Goal: Transaction & Acquisition: Download file/media

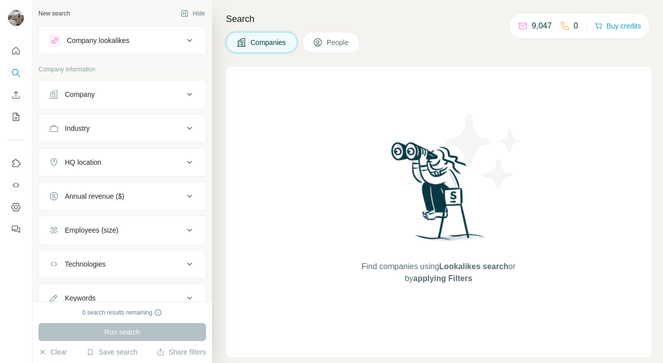
click at [172, 40] on div "Company lookalikes" at bounding box center [116, 40] width 135 height 12
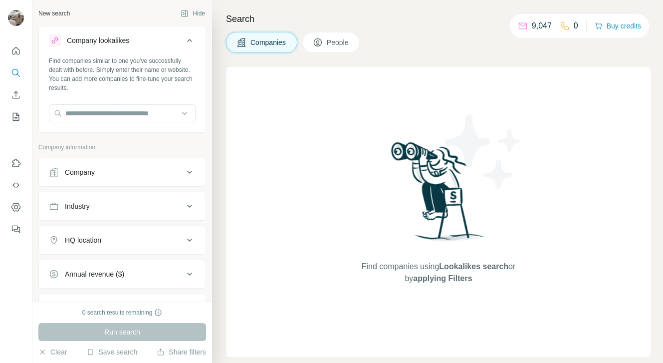
click at [331, 43] on span "People" at bounding box center [338, 42] width 23 height 10
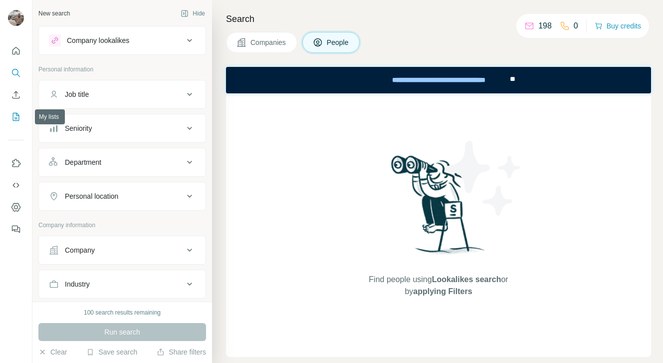
click at [13, 118] on icon "My lists" at bounding box center [16, 117] width 6 height 8
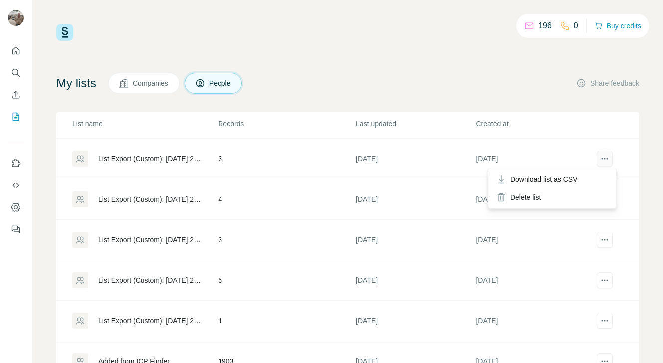
click at [600, 161] on icon "actions" at bounding box center [605, 159] width 10 height 10
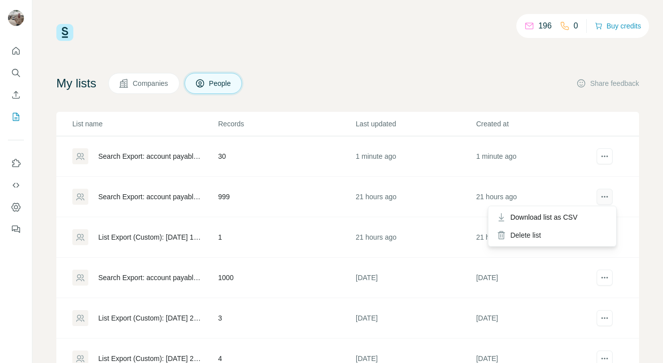
click at [601, 196] on icon "actions" at bounding box center [601, 196] width 1 height 1
click at [578, 214] on span "Download list as CSV" at bounding box center [544, 217] width 67 height 10
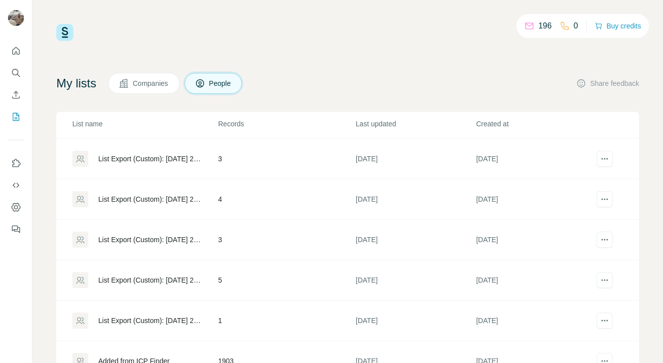
scroll to position [42, 0]
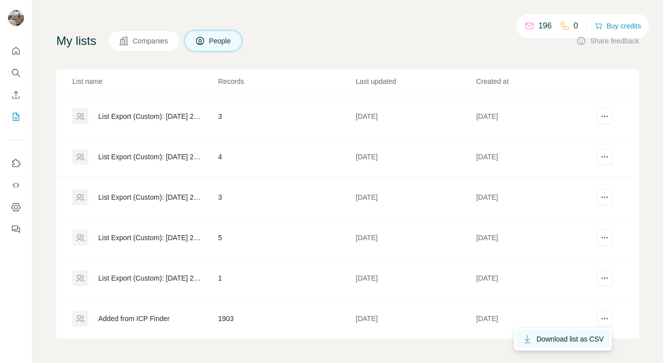
click at [589, 343] on span "Download list as CSV" at bounding box center [570, 339] width 67 height 10
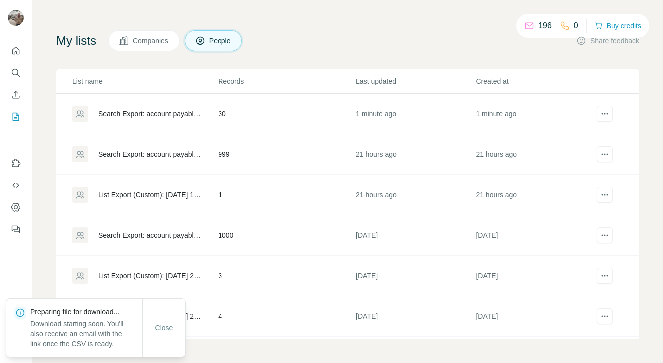
scroll to position [0, 0]
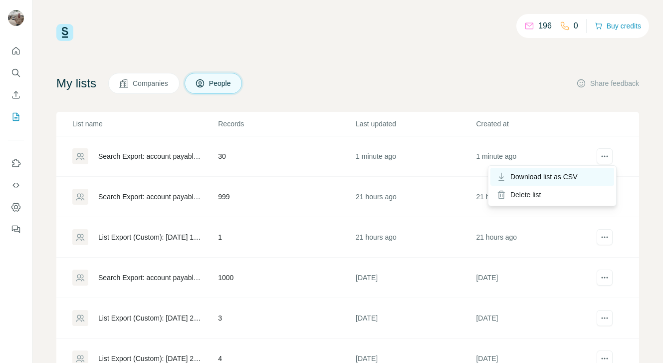
click at [577, 173] on span "Download list as CSV" at bounding box center [544, 177] width 67 height 10
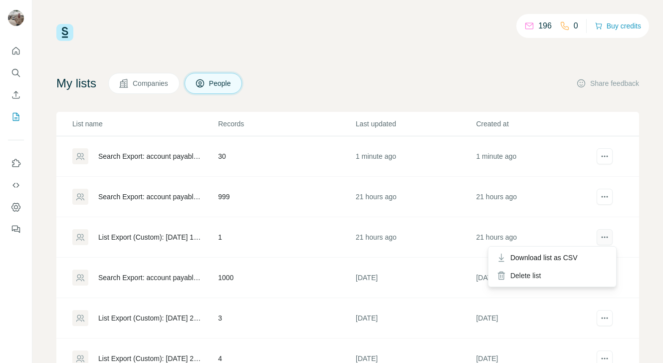
click at [604, 237] on icon "actions" at bounding box center [604, 237] width 1 height 1
click at [566, 255] on td "21 hours ago" at bounding box center [536, 237] width 120 height 40
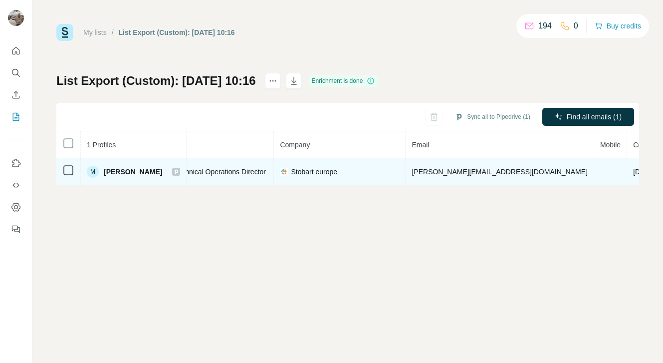
scroll to position [0, 230]
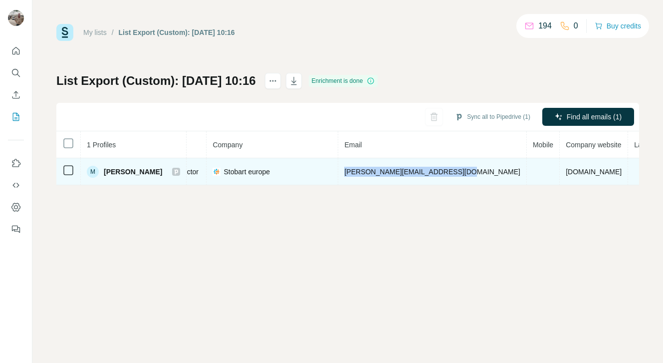
drag, startPoint x: 445, startPoint y: 170, endPoint x: 328, endPoint y: 171, distance: 116.8
click at [328, 171] on tr "M [PERSON_NAME] Email found LinkedIn Sales & Technical Operations Director Stob…" at bounding box center [289, 171] width 925 height 27
copy tr "[PERSON_NAME][EMAIL_ADDRESS][DOMAIN_NAME]"
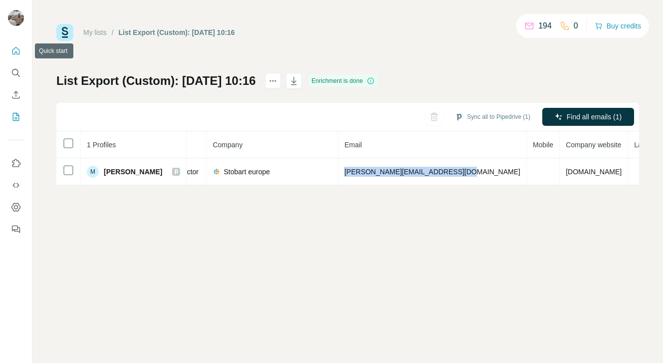
click at [13, 51] on icon "Quick start" at bounding box center [16, 51] width 10 height 10
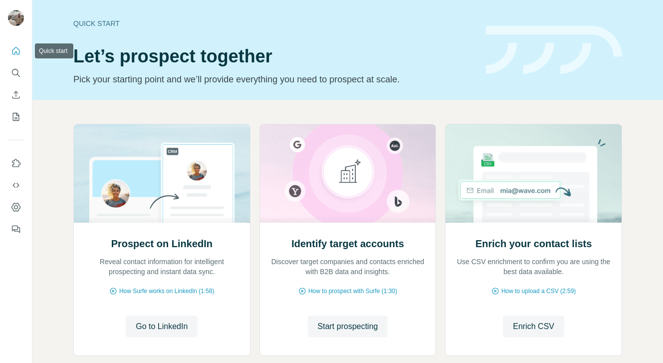
click at [16, 42] on button "Quick start" at bounding box center [16, 51] width 16 height 18
click at [13, 113] on icon "My lists" at bounding box center [16, 117] width 6 height 8
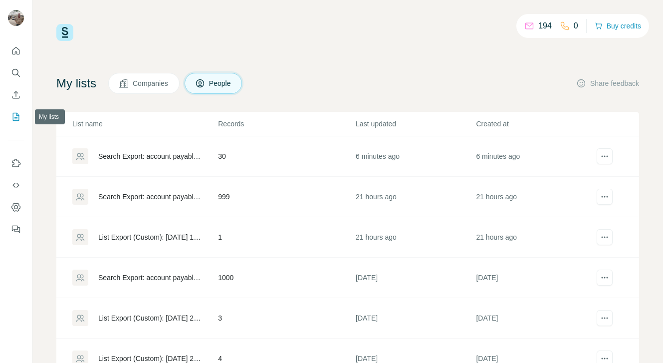
click at [13, 113] on icon "My lists" at bounding box center [16, 117] width 6 height 8
click at [15, 71] on icon "Search" at bounding box center [16, 73] width 10 height 10
